Goal: Book appointment/travel/reservation

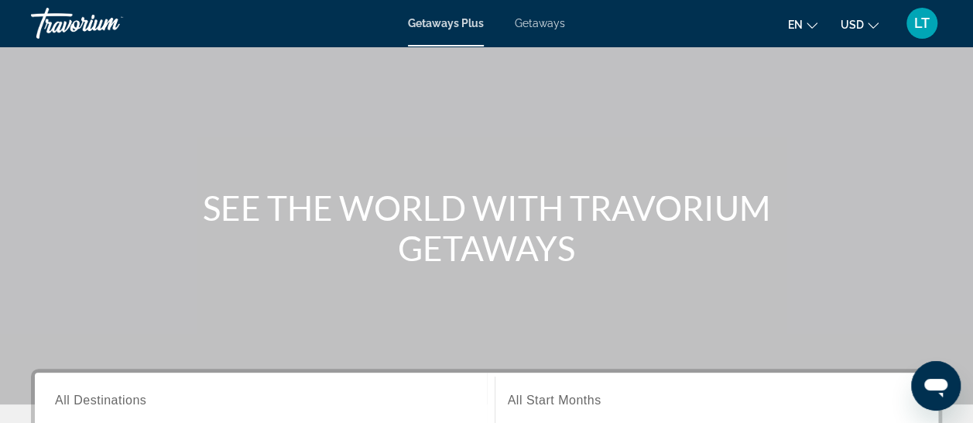
scroll to position [155, 0]
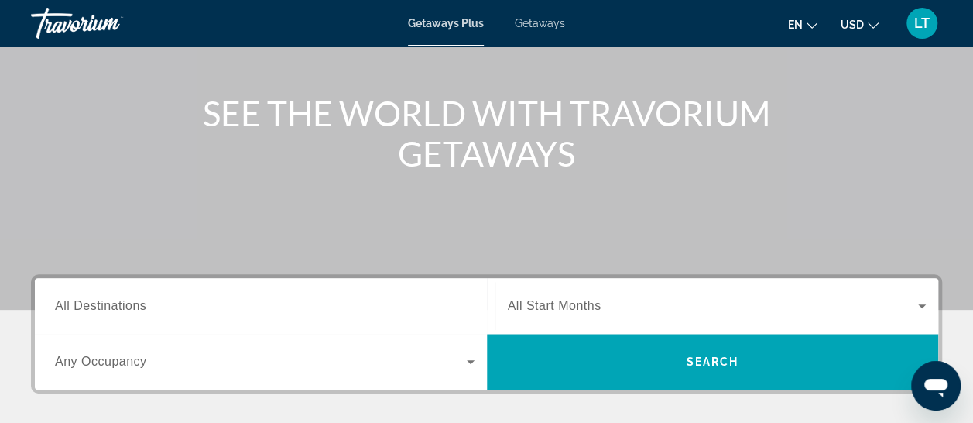
click at [91, 305] on span "All Destinations" at bounding box center [100, 305] width 91 height 13
click at [91, 305] on input "Destination All Destinations" at bounding box center [265, 306] width 420 height 19
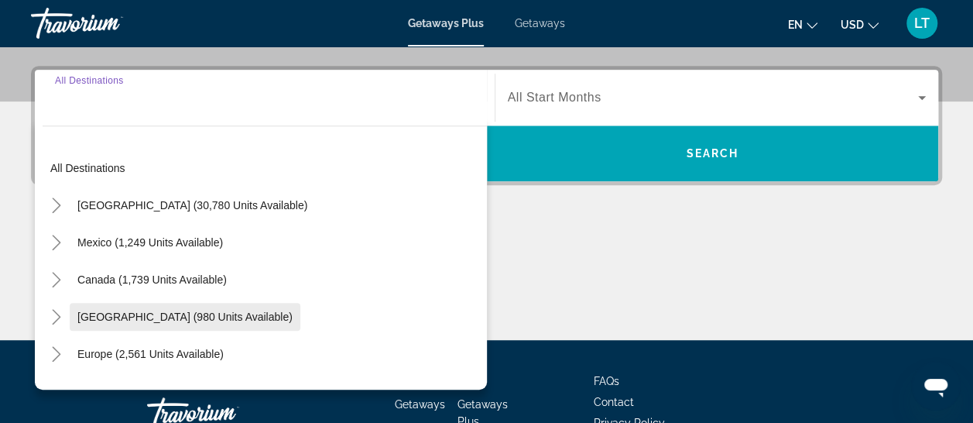
scroll to position [378, 0]
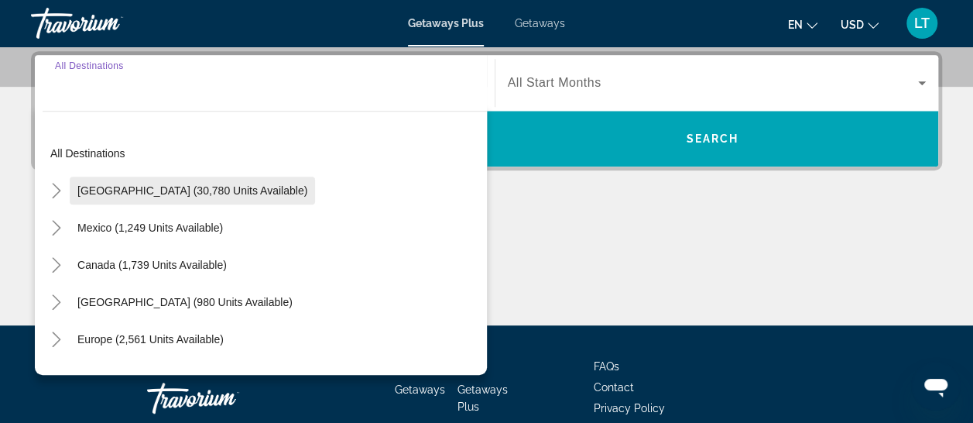
click at [192, 187] on span "[GEOGRAPHIC_DATA] (30,780 units available)" at bounding box center [192, 190] width 230 height 12
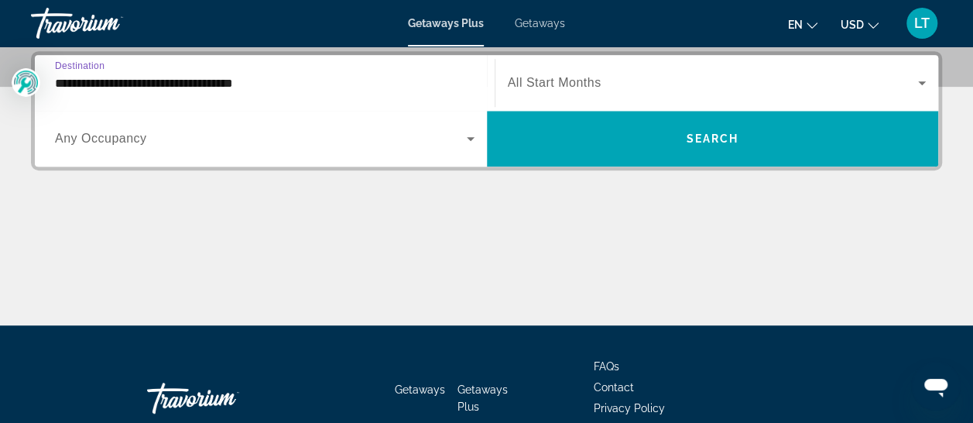
click at [240, 86] on input "**********" at bounding box center [265, 83] width 420 height 19
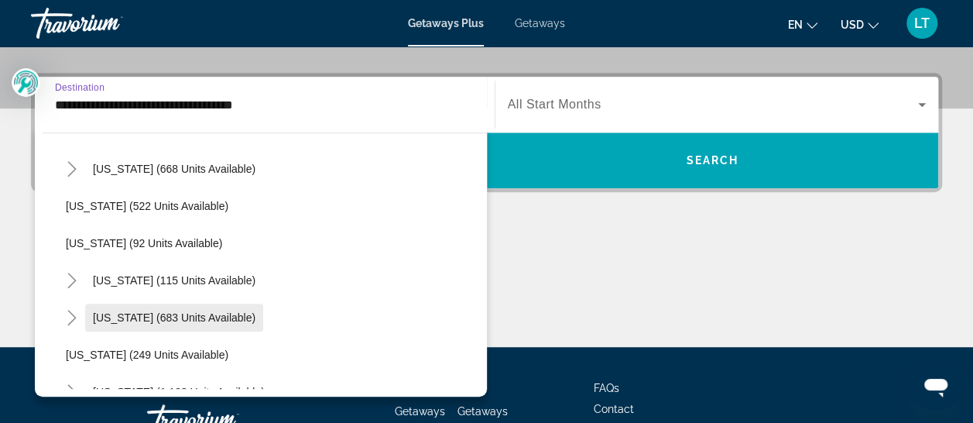
scroll to position [851, 0]
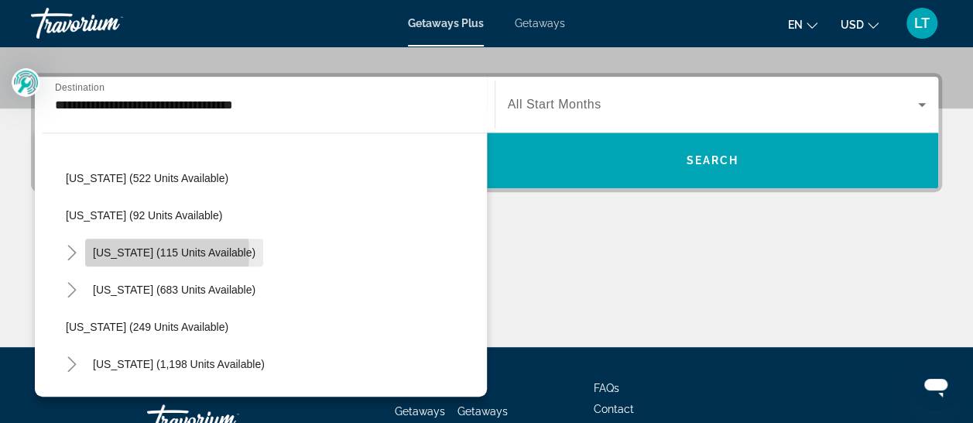
click at [132, 252] on span "[US_STATE] (115 units available)" at bounding box center [174, 252] width 163 height 12
type input "**********"
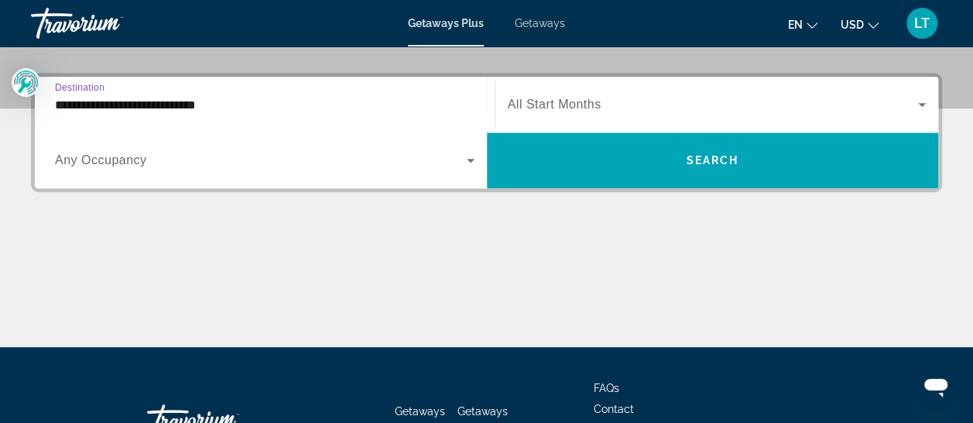
scroll to position [378, 0]
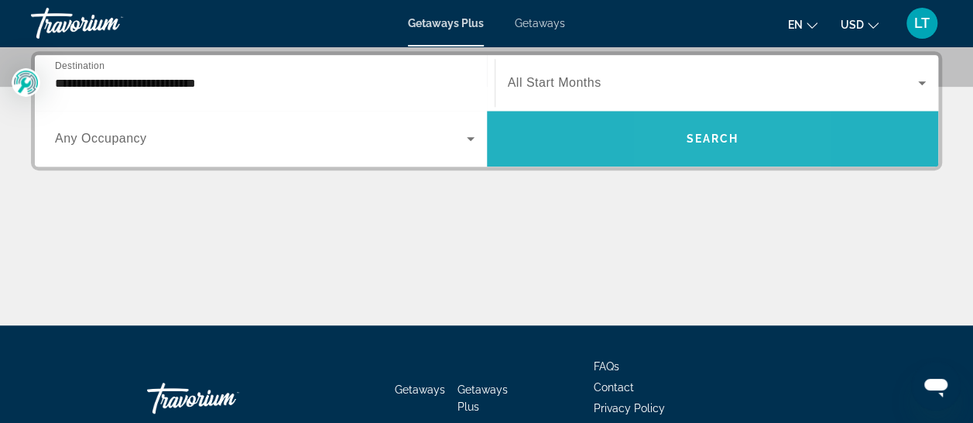
click at [687, 138] on span "Search" at bounding box center [712, 138] width 53 height 12
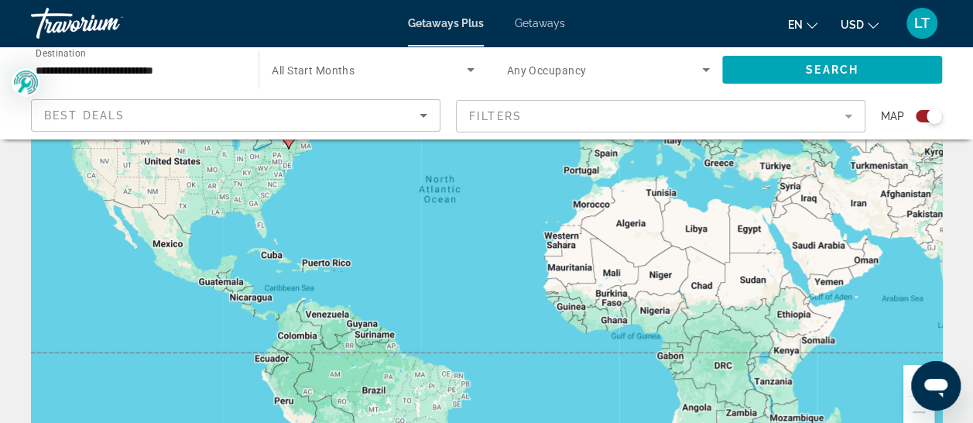
scroll to position [155, 0]
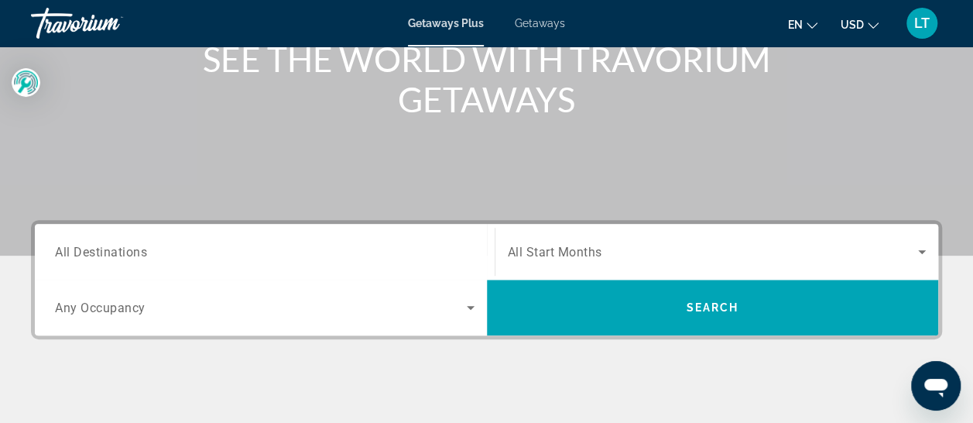
scroll to position [310, 0]
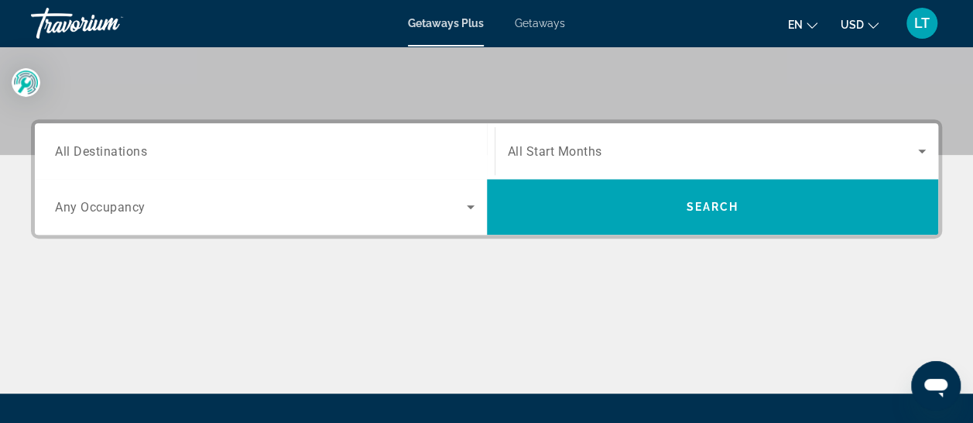
click at [96, 152] on span "All Destinations" at bounding box center [101, 150] width 92 height 15
click at [96, 152] on input "Destination All Destinations" at bounding box center [265, 151] width 420 height 19
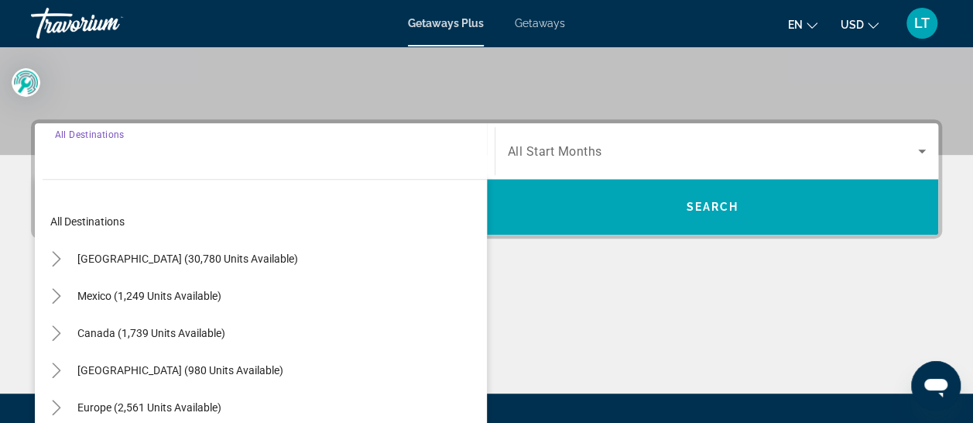
scroll to position [378, 0]
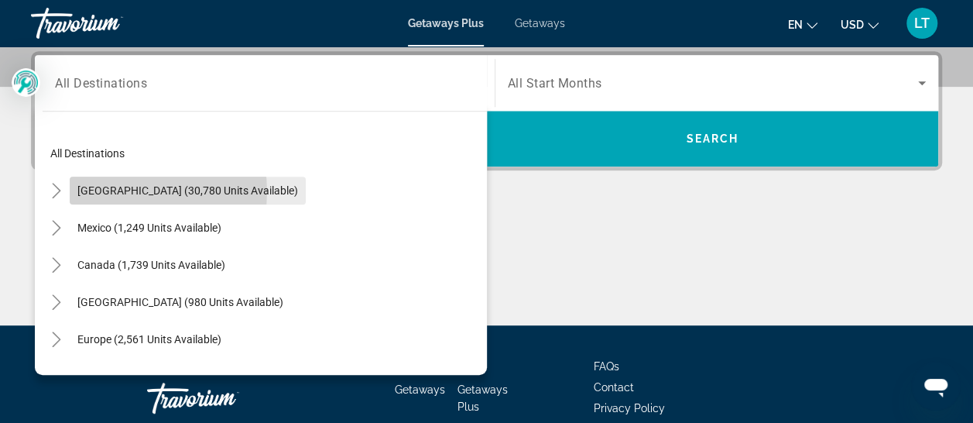
click at [125, 190] on span "[GEOGRAPHIC_DATA] (30,780 units available)" at bounding box center [187, 190] width 221 height 12
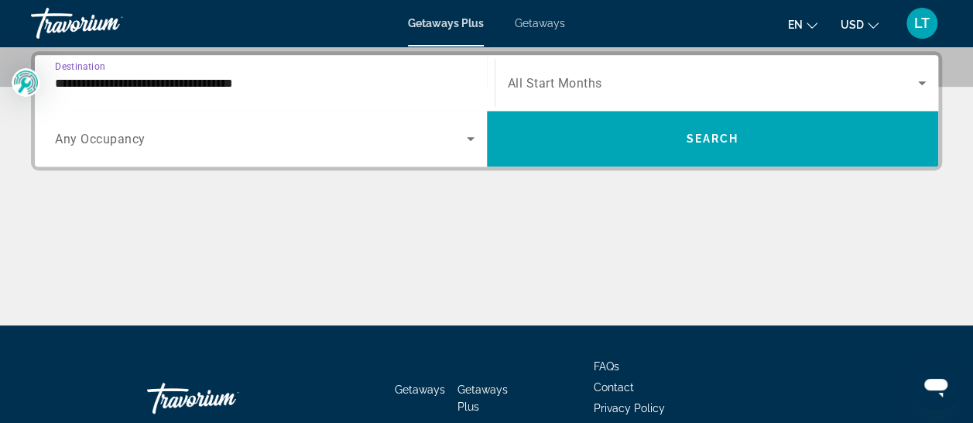
click at [212, 77] on input "**********" at bounding box center [265, 83] width 420 height 19
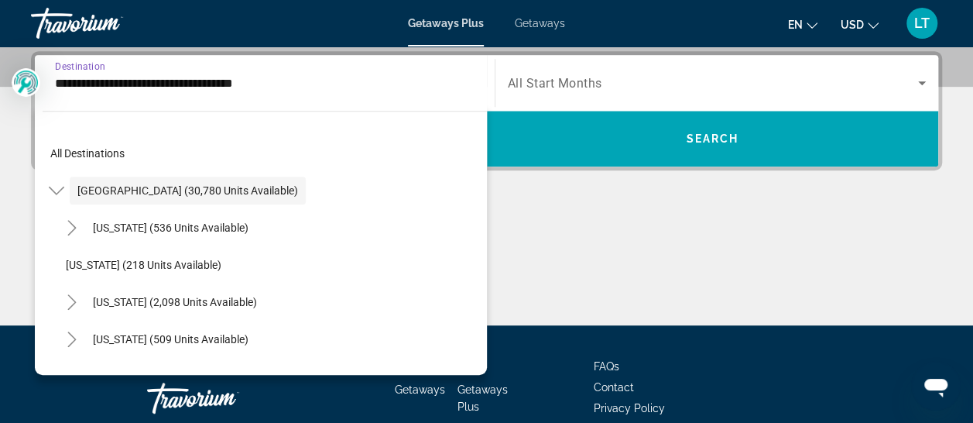
scroll to position [356, 0]
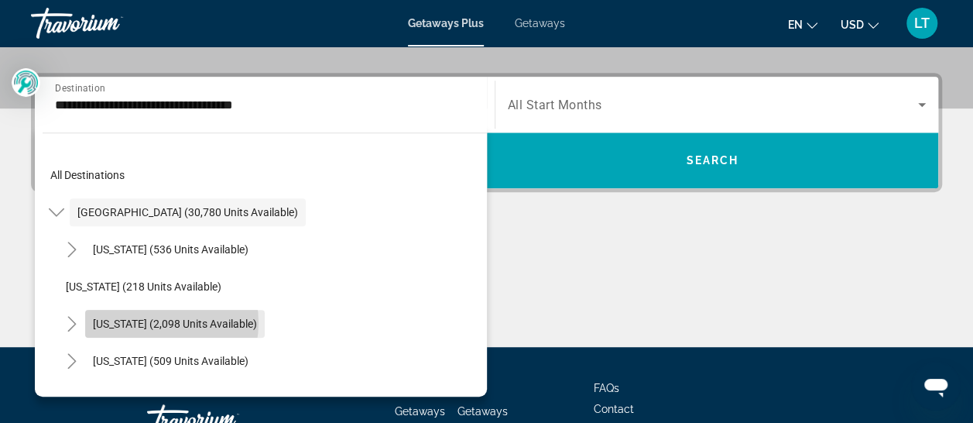
click at [148, 321] on span "[US_STATE] (2,098 units available)" at bounding box center [175, 323] width 164 height 12
type input "**********"
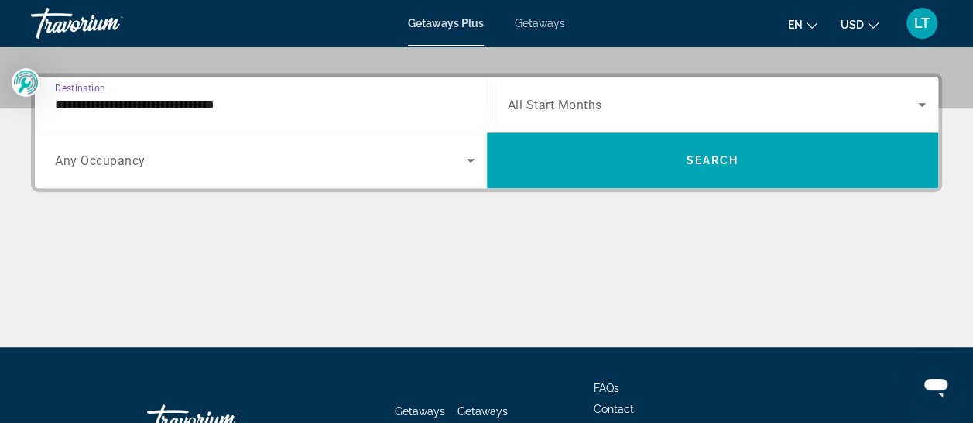
scroll to position [378, 0]
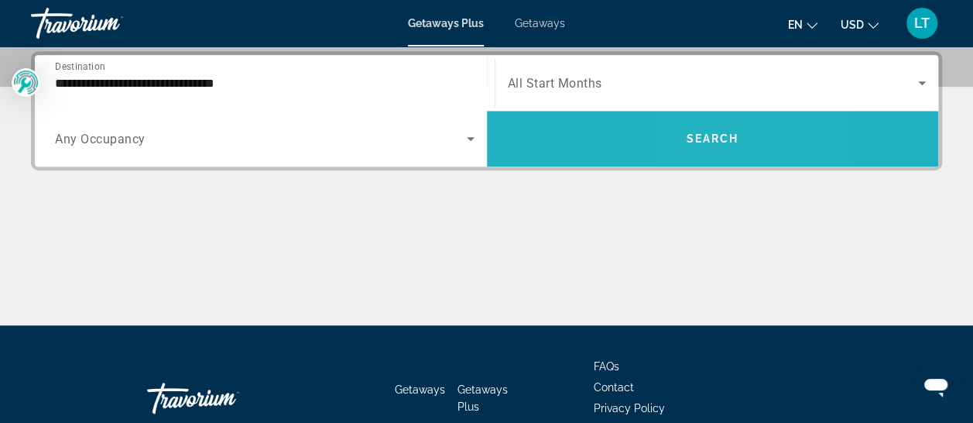
click at [698, 135] on span "Search" at bounding box center [712, 138] width 53 height 12
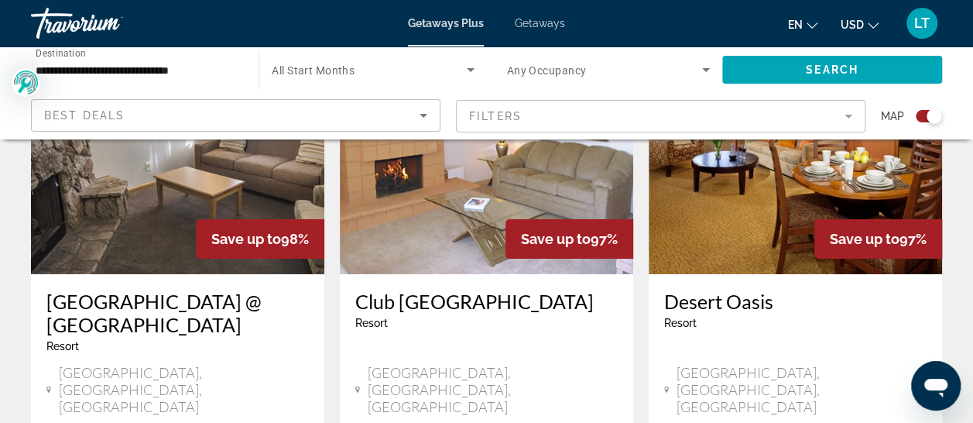
scroll to position [2477, 0]
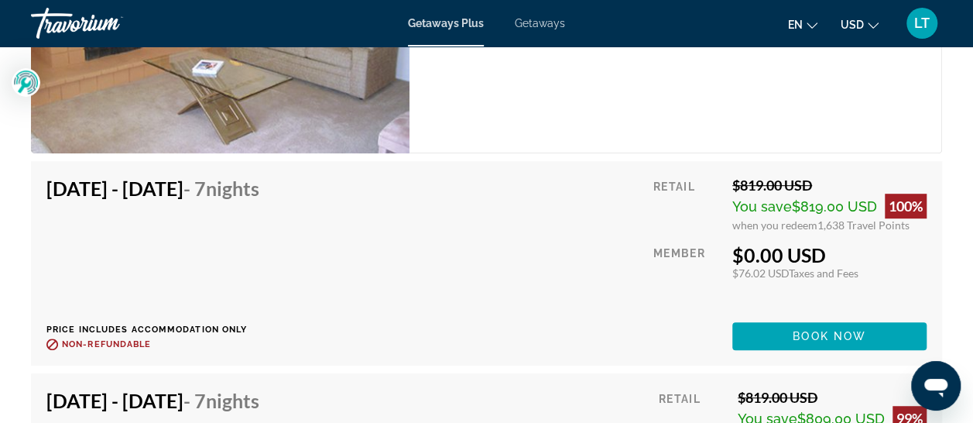
scroll to position [3251, 0]
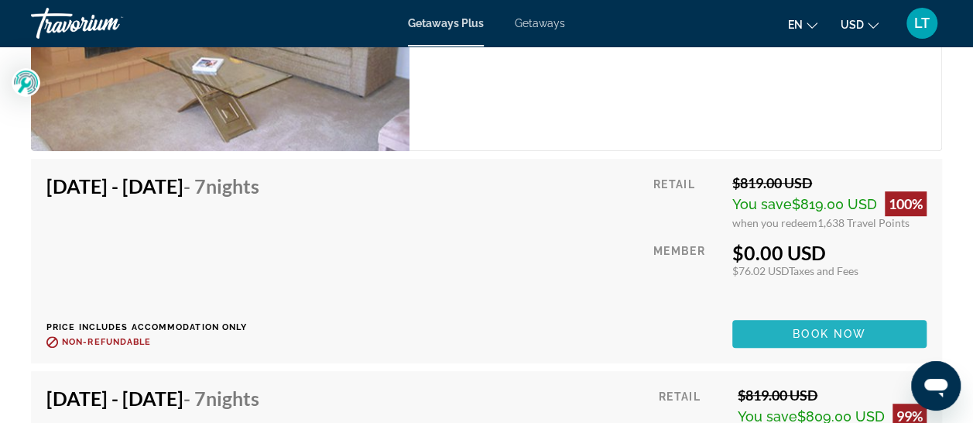
click at [845, 329] on span "Book now" at bounding box center [830, 333] width 74 height 12
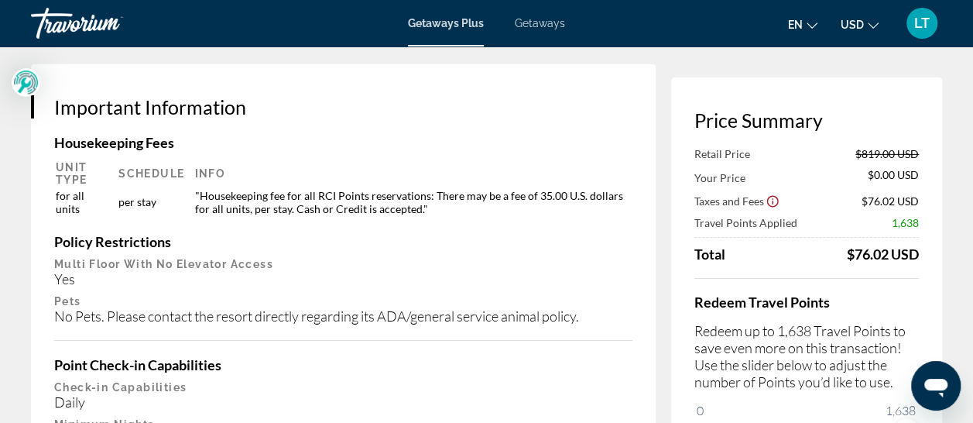
scroll to position [2400, 0]
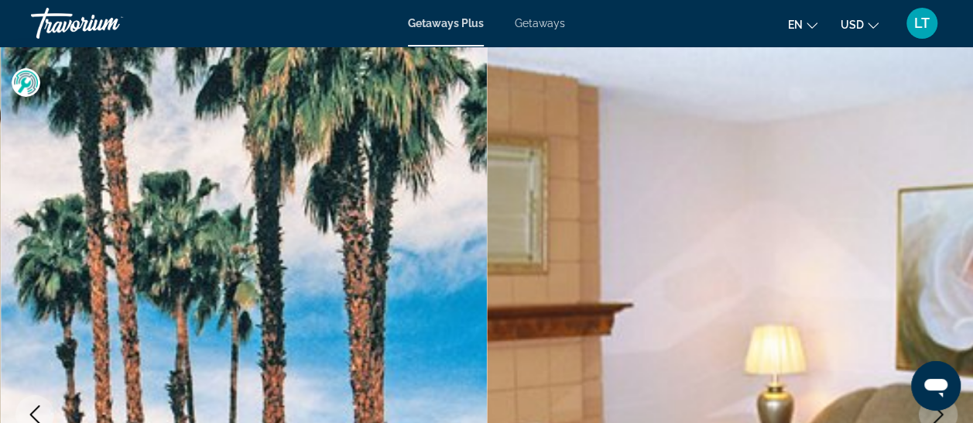
click at [559, 22] on span "Getaways" at bounding box center [540, 23] width 50 height 12
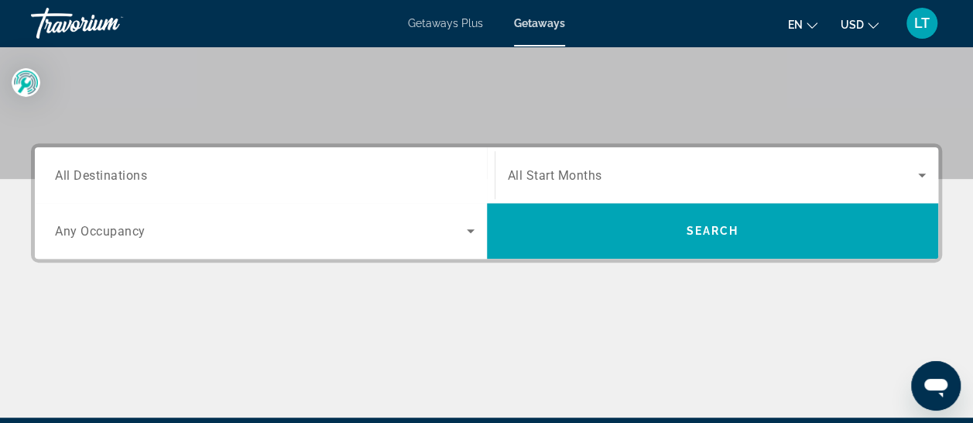
scroll to position [310, 0]
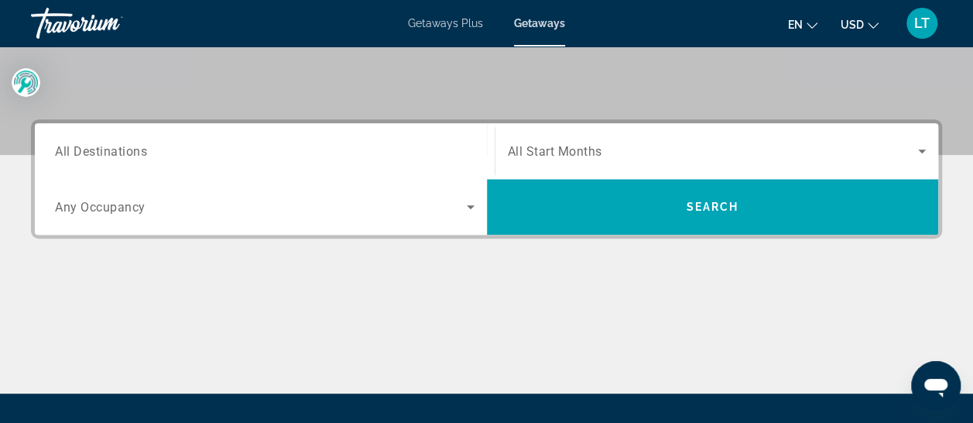
click at [102, 151] on span "All Destinations" at bounding box center [101, 150] width 92 height 15
click at [102, 151] on input "Destination All Destinations" at bounding box center [265, 151] width 420 height 19
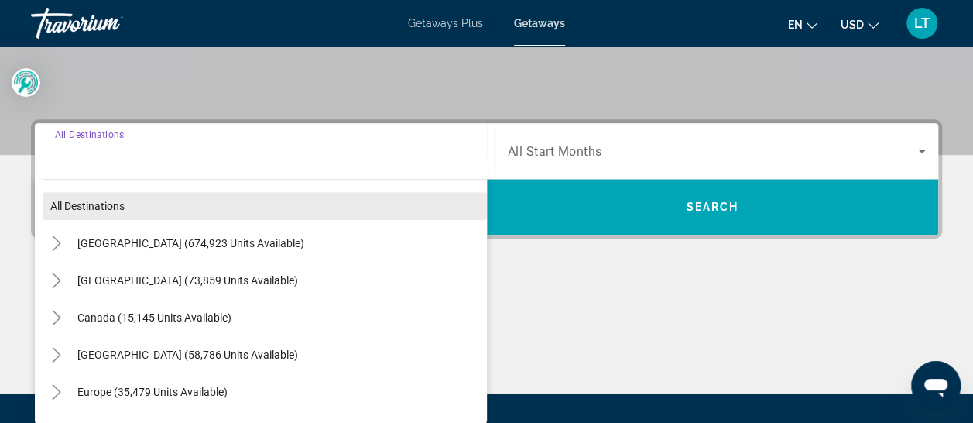
scroll to position [378, 0]
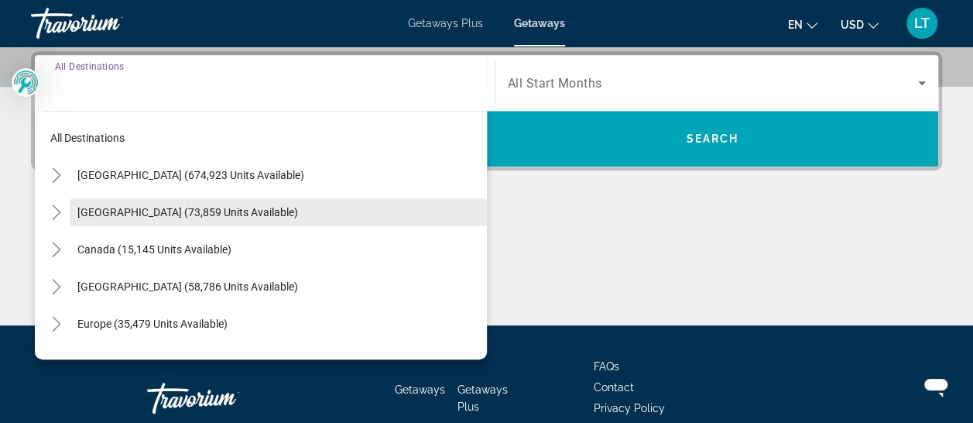
click at [94, 207] on span "[GEOGRAPHIC_DATA] (73,859 units available)" at bounding box center [187, 212] width 221 height 12
type input "**********"
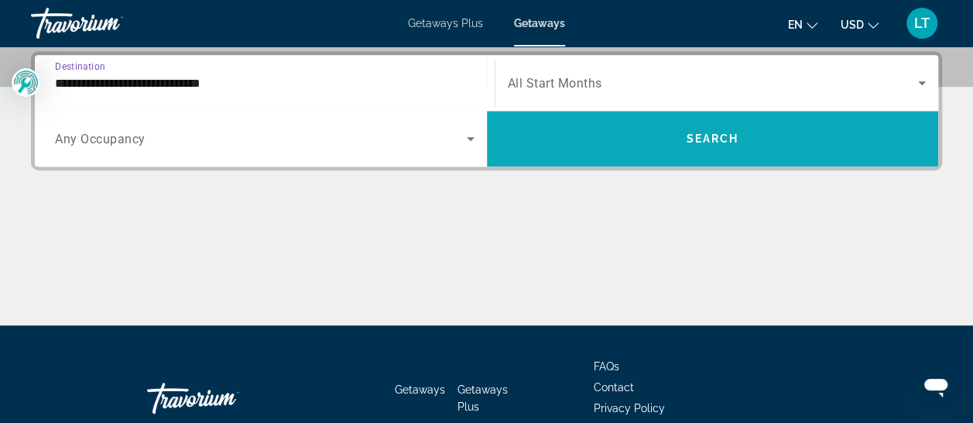
click at [680, 134] on span "Search widget" at bounding box center [713, 138] width 452 height 37
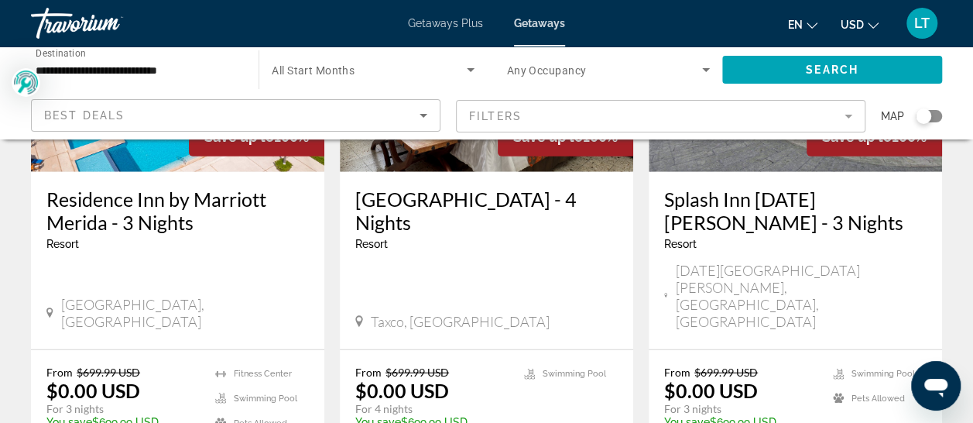
scroll to position [2090, 0]
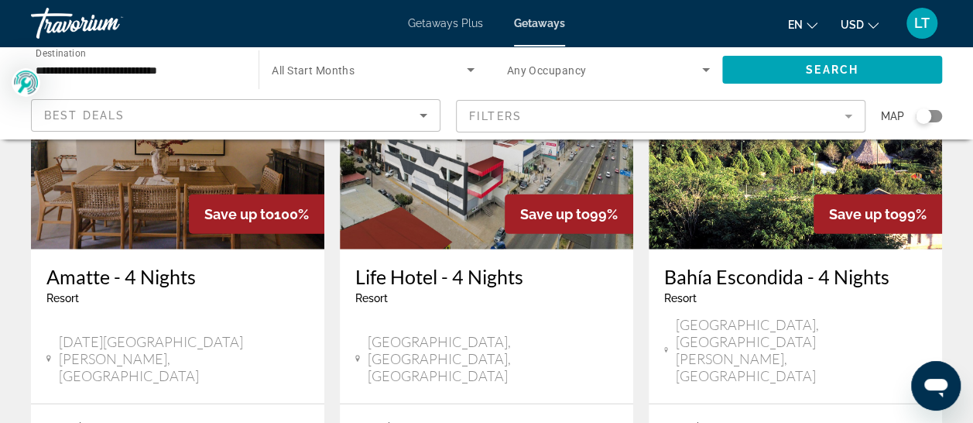
scroll to position [2167, 0]
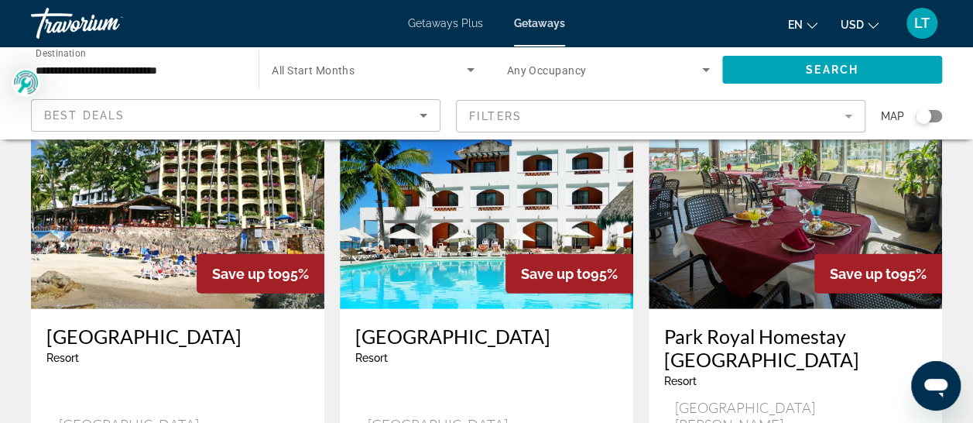
scroll to position [2013, 0]
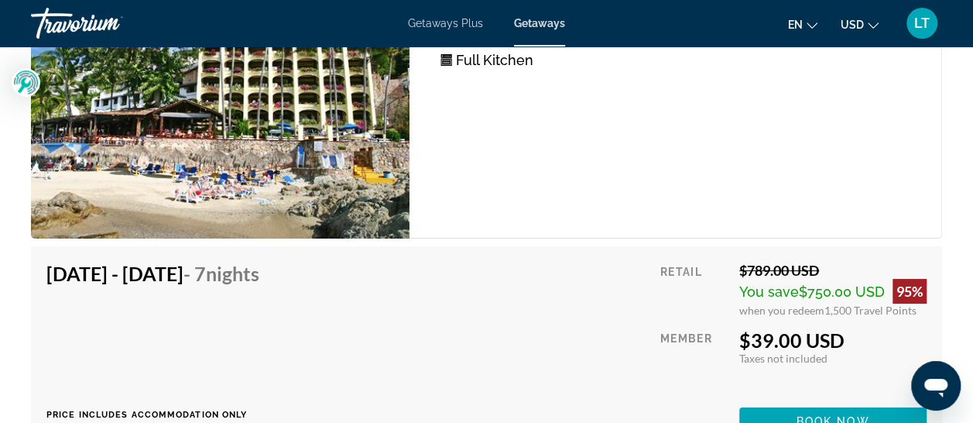
scroll to position [2941, 0]
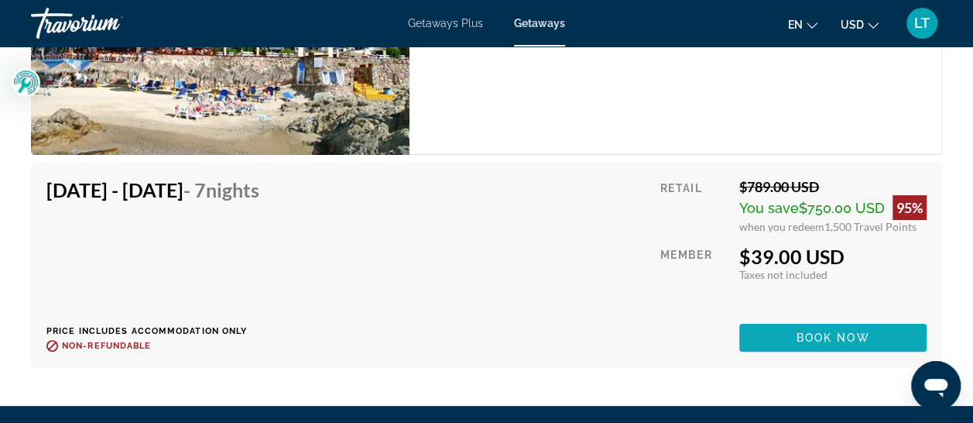
click at [812, 331] on span "Book now" at bounding box center [833, 337] width 74 height 12
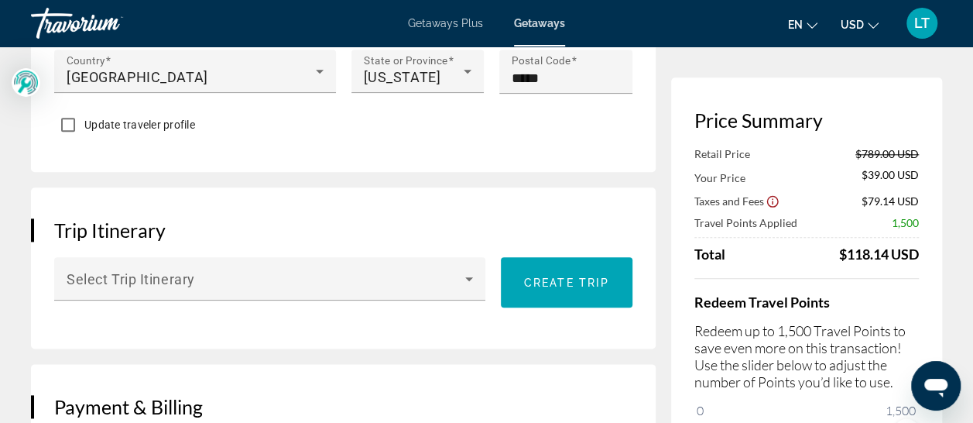
scroll to position [851, 0]
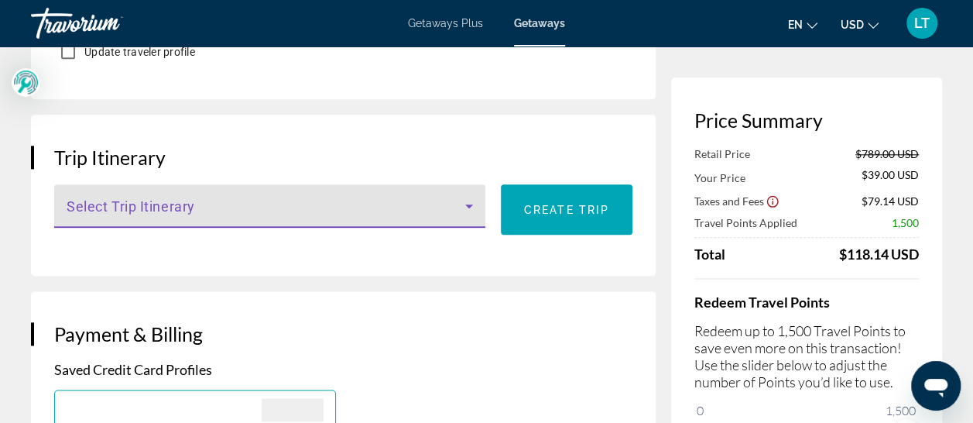
click at [467, 197] on icon "Main content" at bounding box center [469, 206] width 19 height 19
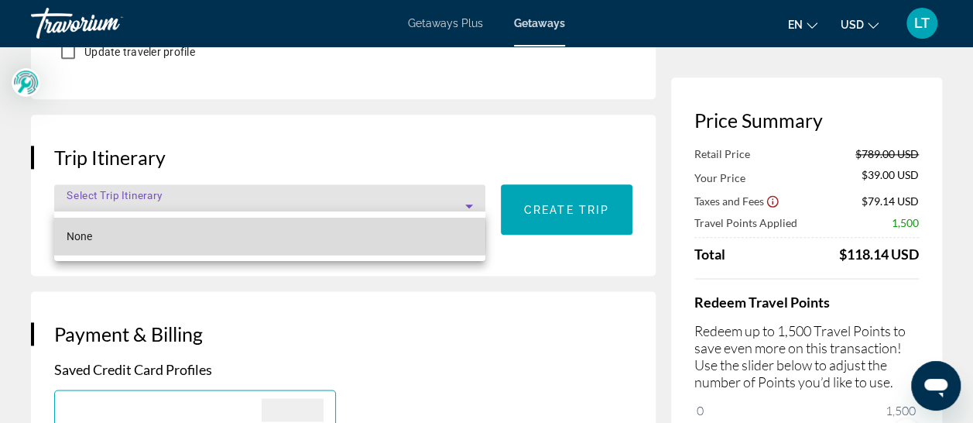
click at [229, 235] on mat-option "None" at bounding box center [269, 236] width 431 height 37
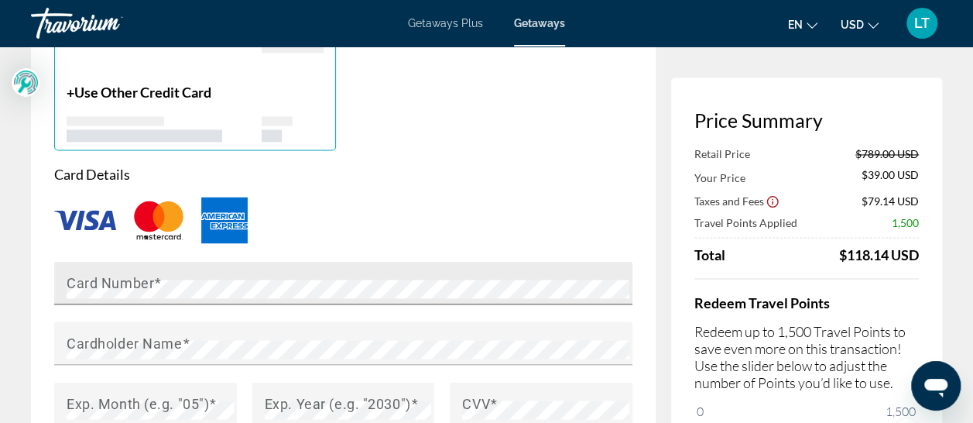
scroll to position [1238, 0]
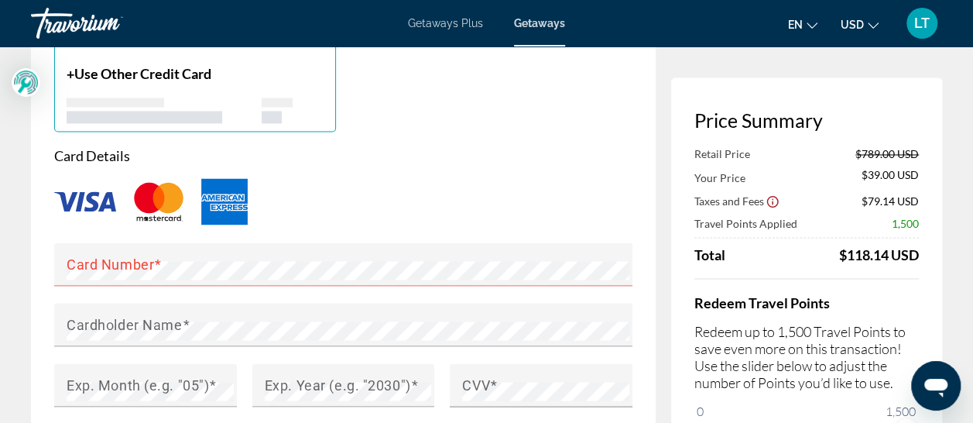
click at [387, 176] on div "Main content" at bounding box center [343, 201] width 578 height 51
click at [143, 255] on mat-label "Card Number" at bounding box center [110, 263] width 87 height 16
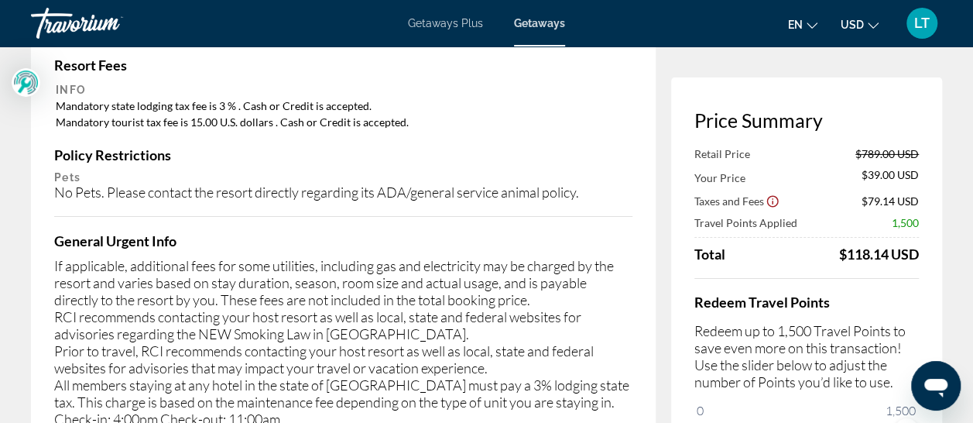
scroll to position [2322, 0]
